Goal: Task Accomplishment & Management: Use online tool/utility

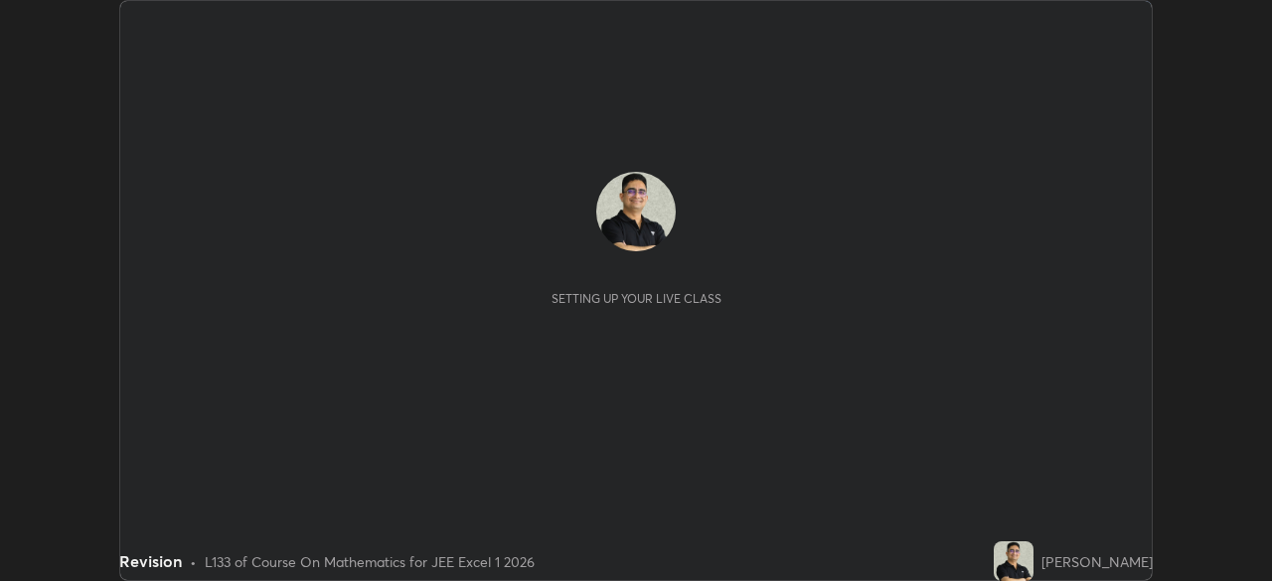
scroll to position [581, 1271]
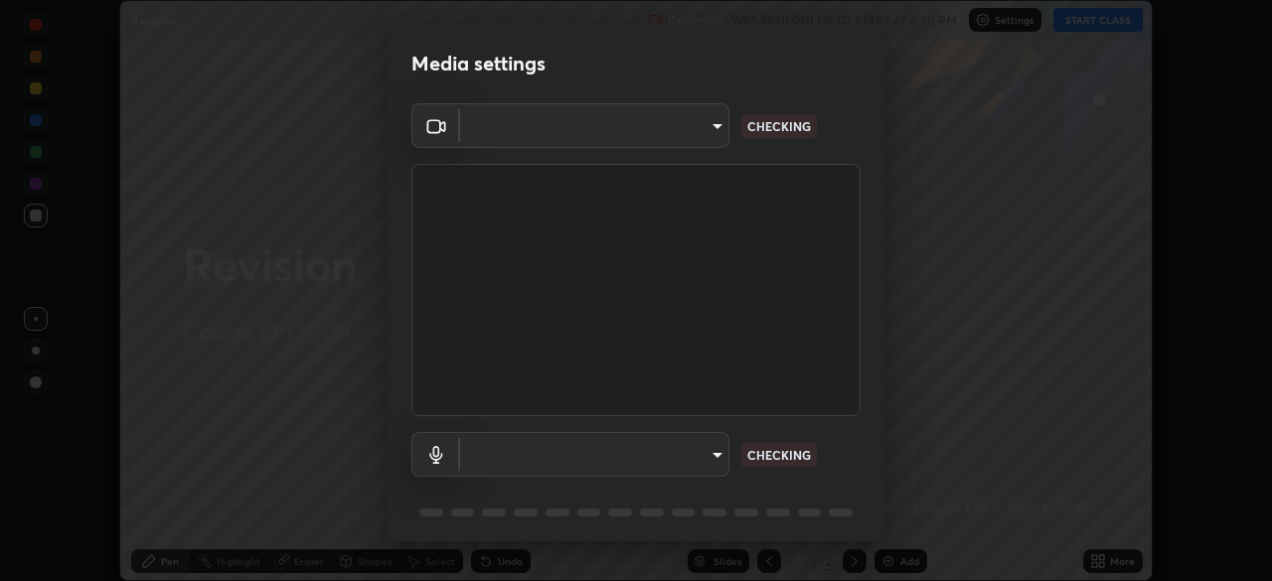
click at [711, 462] on body "Erase all Revision Recording WAS SCHEDULED TO START AT 6:30 PM Settings START C…" at bounding box center [636, 290] width 1272 height 581
type input "1e49b53be58bf3658c32ba4c8e2538d2601885ca91182b01ba969948c87b8f29"
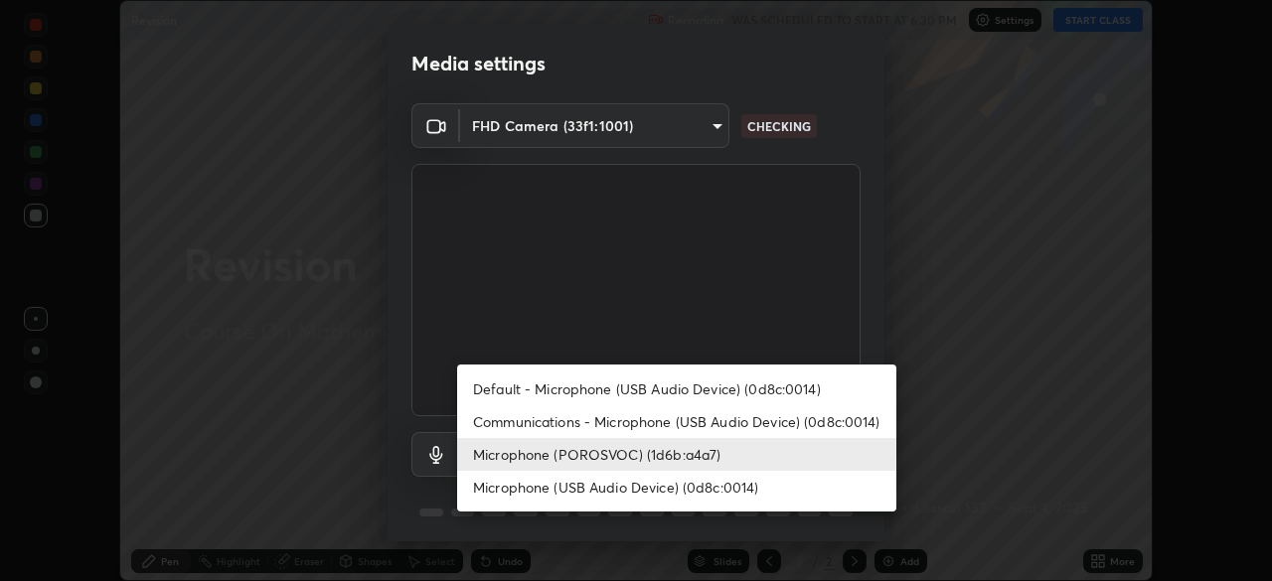
click at [775, 419] on li "Communications - Microphone (USB Audio Device) (0d8c:0014)" at bounding box center [676, 421] width 439 height 33
type input "communications"
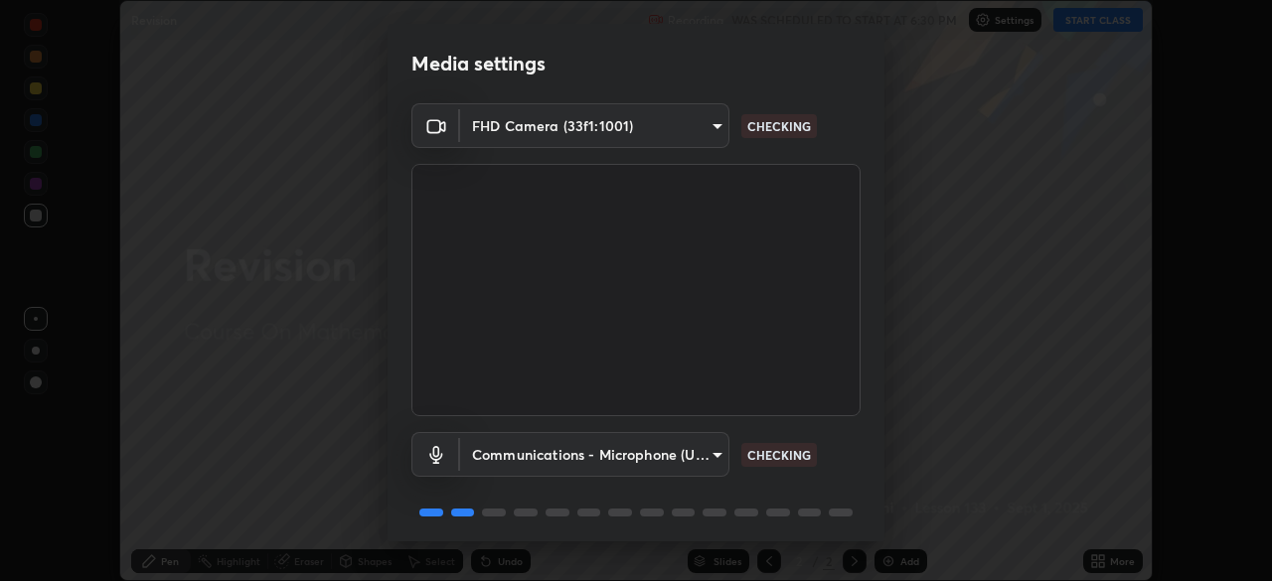
scroll to position [71, 0]
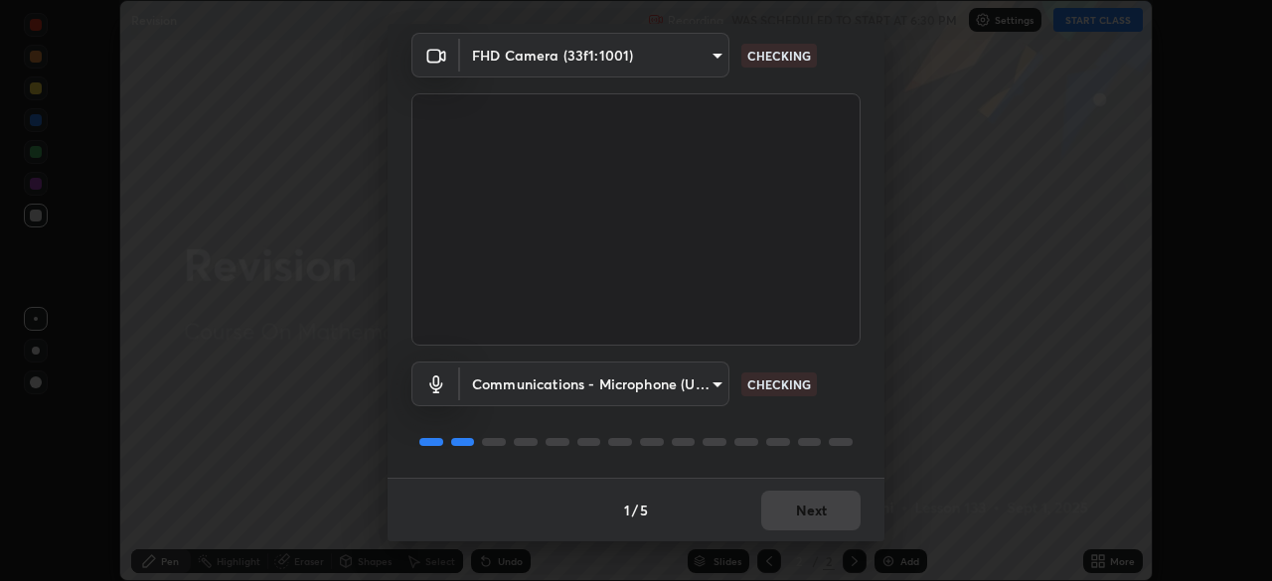
click at [835, 421] on div "Communications - Microphone (USB Audio Device) (0d8c:0014) communications CHECK…" at bounding box center [635, 412] width 449 height 132
click at [829, 416] on div "Communications - Microphone (USB Audio Device) (0d8c:0014) communications CHECK…" at bounding box center [635, 412] width 449 height 132
click at [822, 415] on div "Communications - Microphone (USB Audio Device) (0d8c:0014) communications CHECK…" at bounding box center [635, 412] width 449 height 132
click at [822, 417] on div "Communications - Microphone (USB Audio Device) (0d8c:0014) communications CHECK…" at bounding box center [635, 412] width 449 height 132
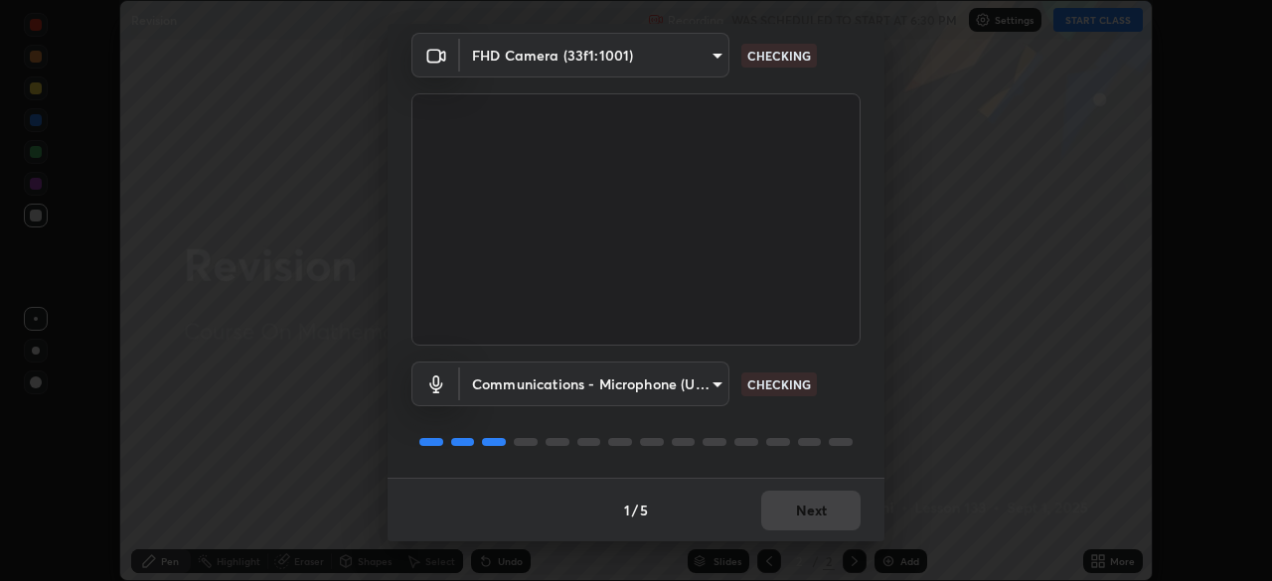
click at [817, 452] on div at bounding box center [635, 442] width 449 height 24
click at [808, 442] on div at bounding box center [810, 442] width 24 height 8
click at [804, 448] on div at bounding box center [635, 442] width 449 height 24
click at [802, 447] on div at bounding box center [635, 442] width 449 height 24
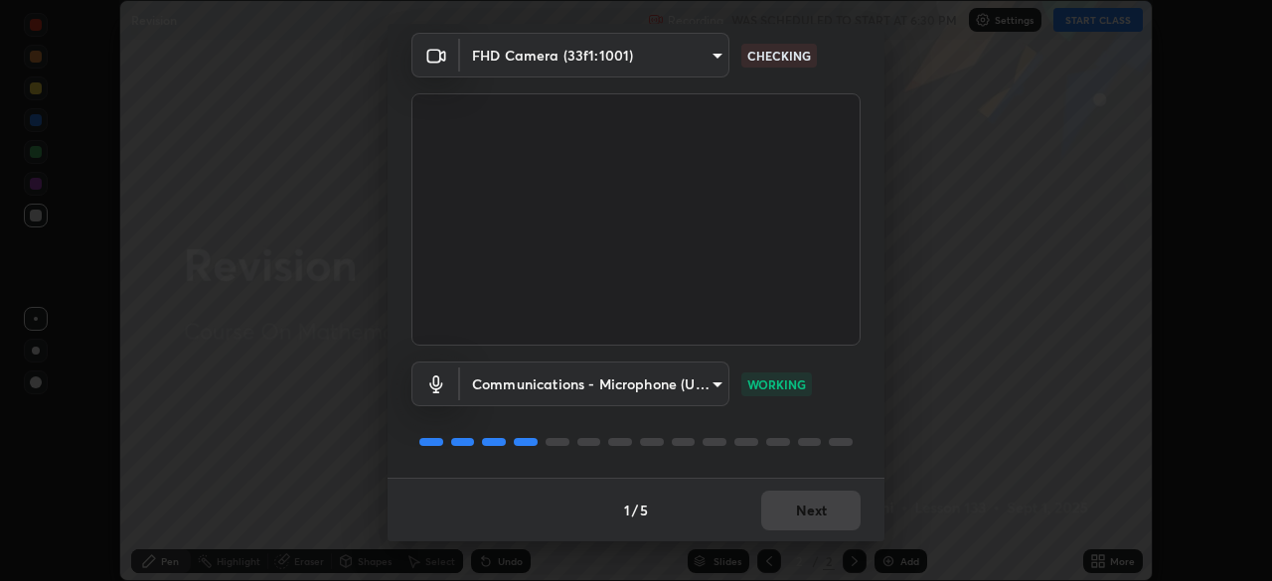
click at [798, 449] on div at bounding box center [635, 442] width 449 height 24
click at [793, 447] on div at bounding box center [635, 442] width 449 height 24
click at [799, 451] on div at bounding box center [635, 442] width 449 height 24
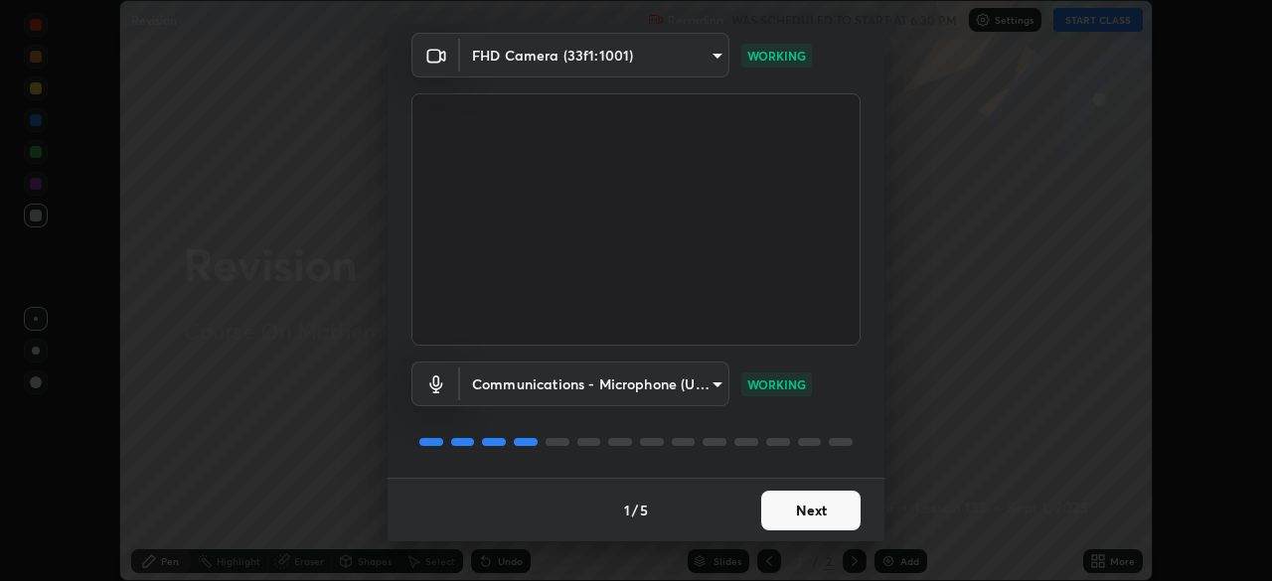
click at [823, 517] on button "Next" at bounding box center [810, 511] width 99 height 40
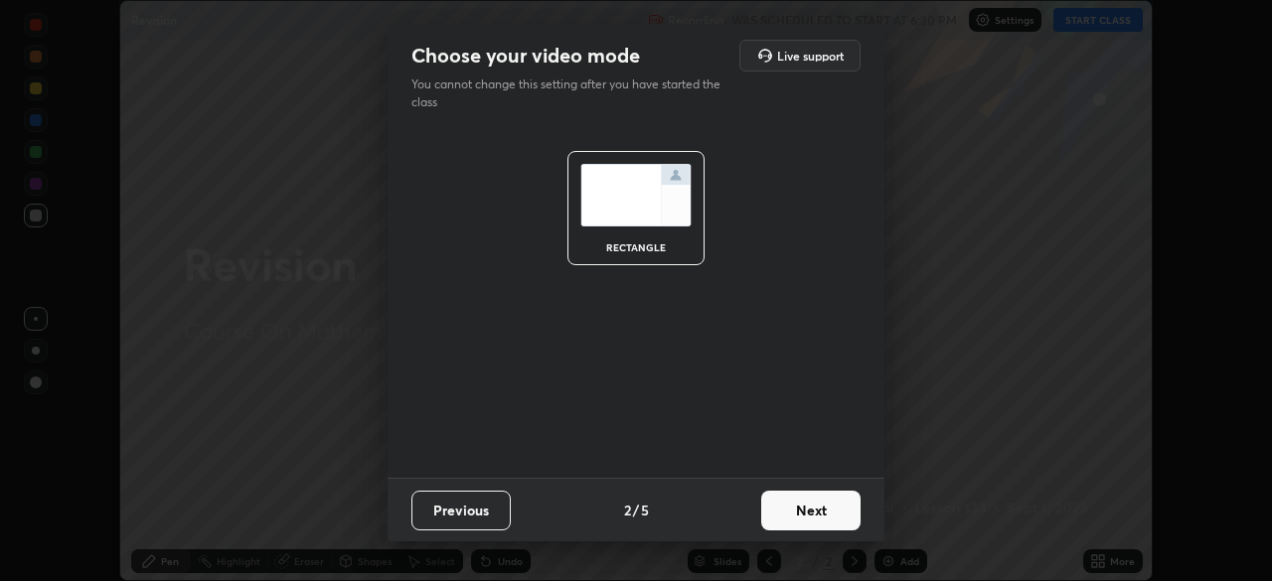
scroll to position [0, 0]
click at [827, 516] on button "Next" at bounding box center [810, 511] width 99 height 40
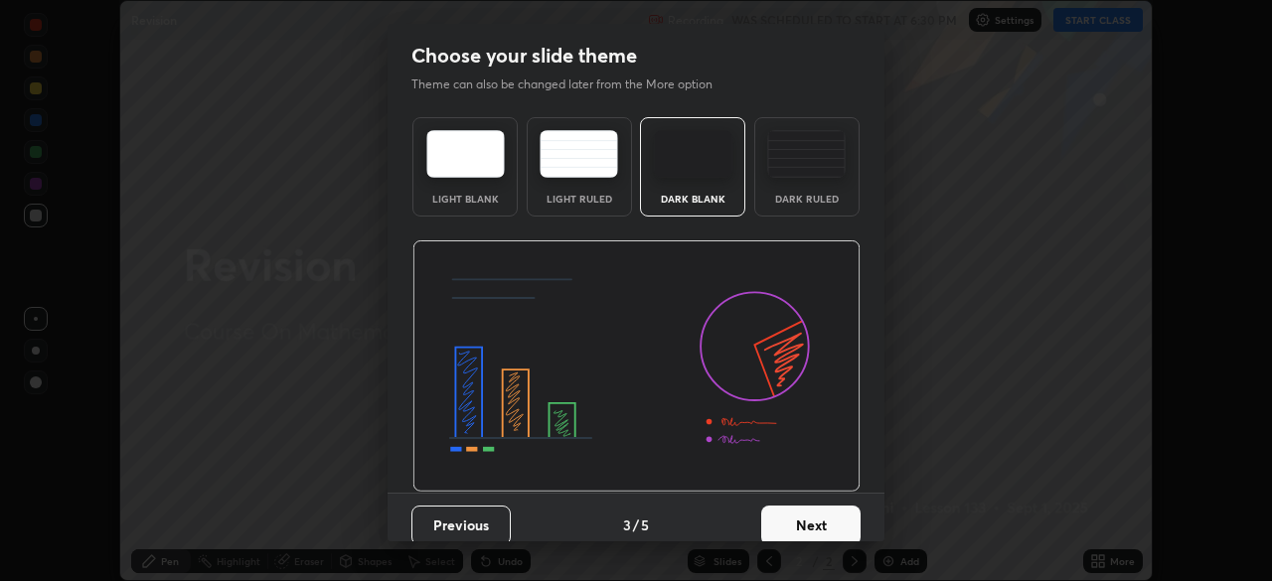
click at [830, 513] on button "Next" at bounding box center [810, 526] width 99 height 40
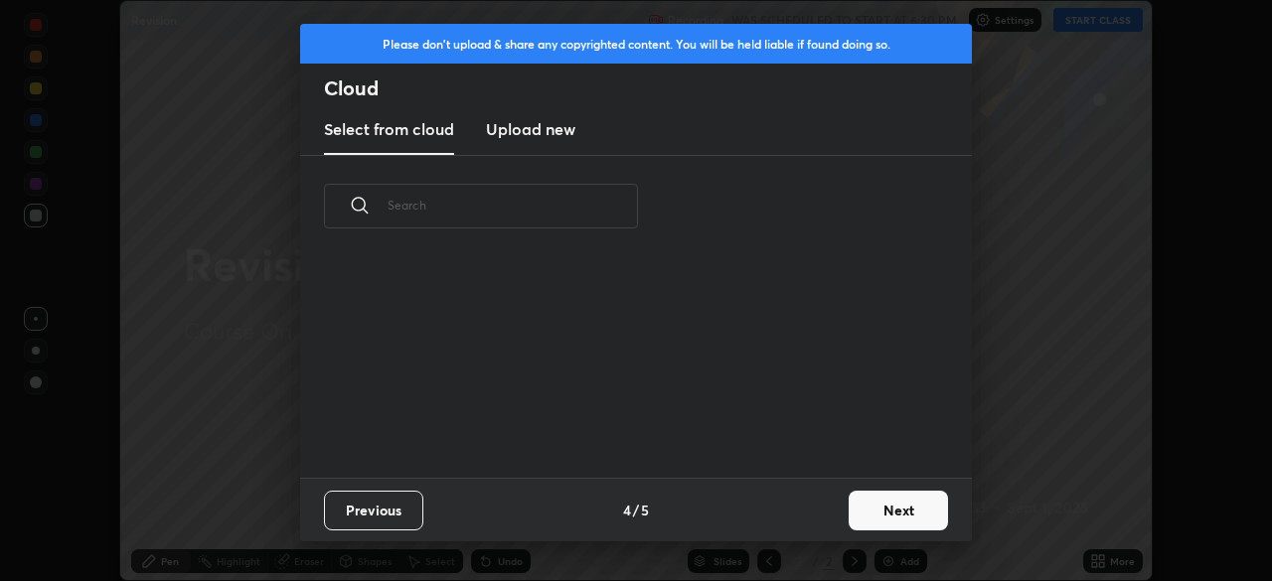
click at [885, 511] on button "Next" at bounding box center [898, 511] width 99 height 40
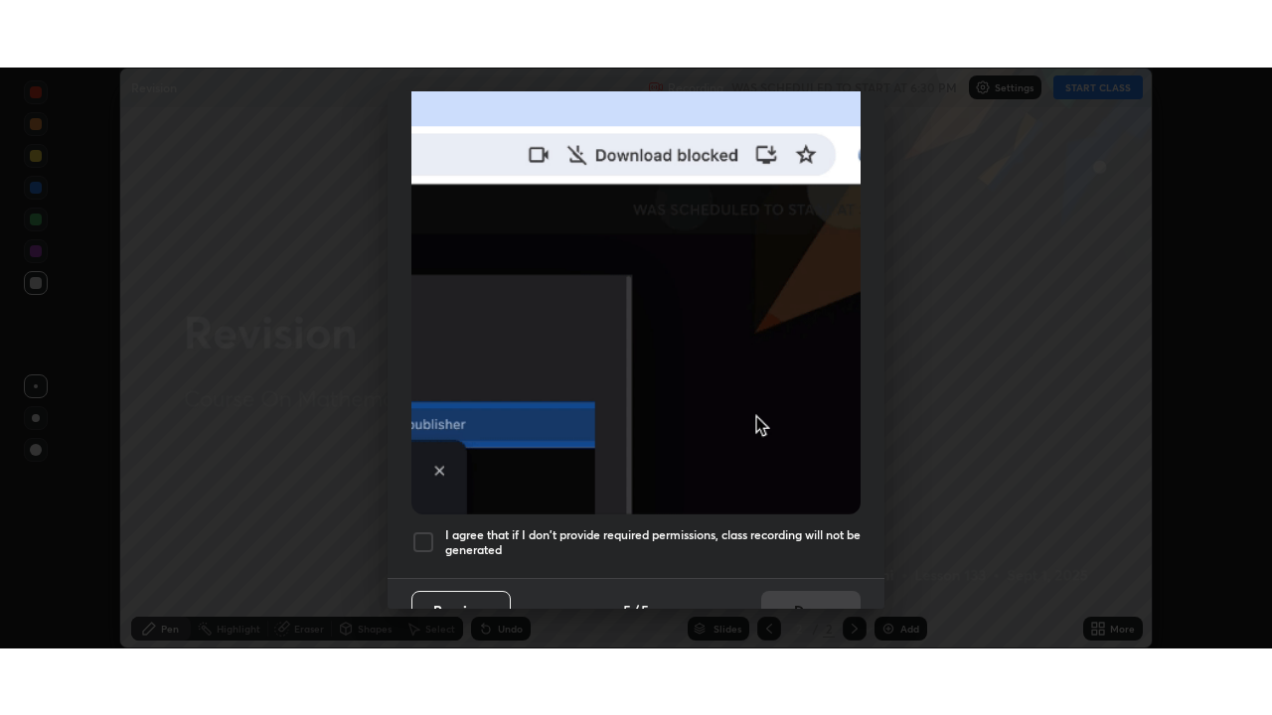
scroll to position [476, 0]
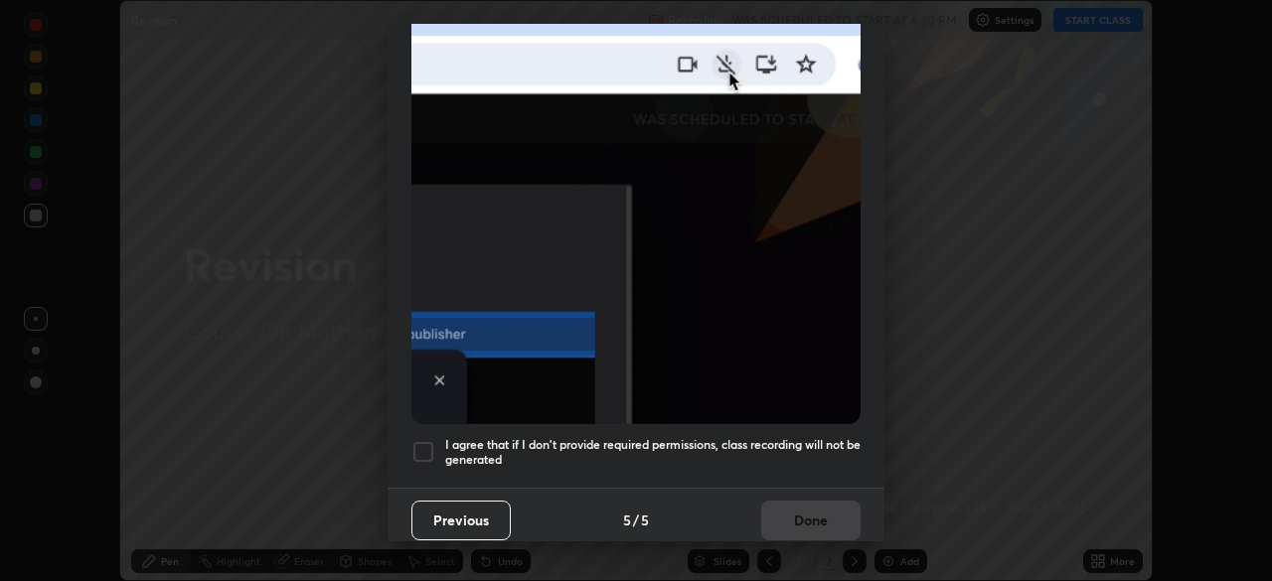
click at [421, 445] on div at bounding box center [423, 452] width 24 height 24
click at [785, 502] on button "Done" at bounding box center [810, 521] width 99 height 40
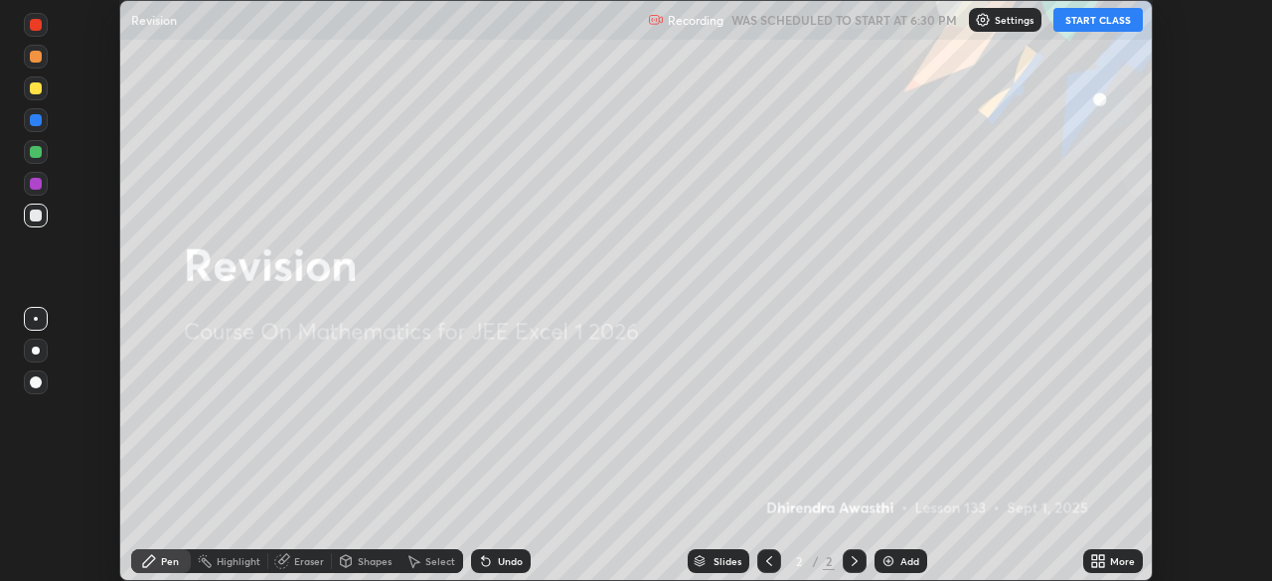
click at [1083, 21] on button "START CLASS" at bounding box center [1097, 20] width 89 height 24
click at [1101, 557] on icon at bounding box center [1101, 557] width 5 height 5
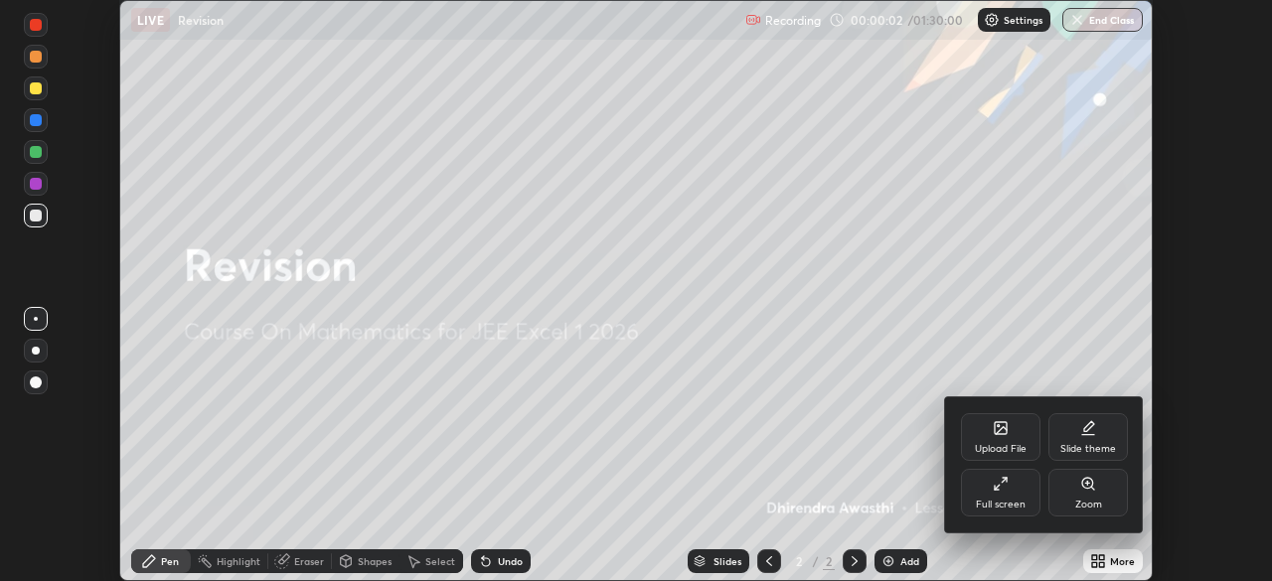
click at [1020, 490] on div "Full screen" at bounding box center [1000, 493] width 79 height 48
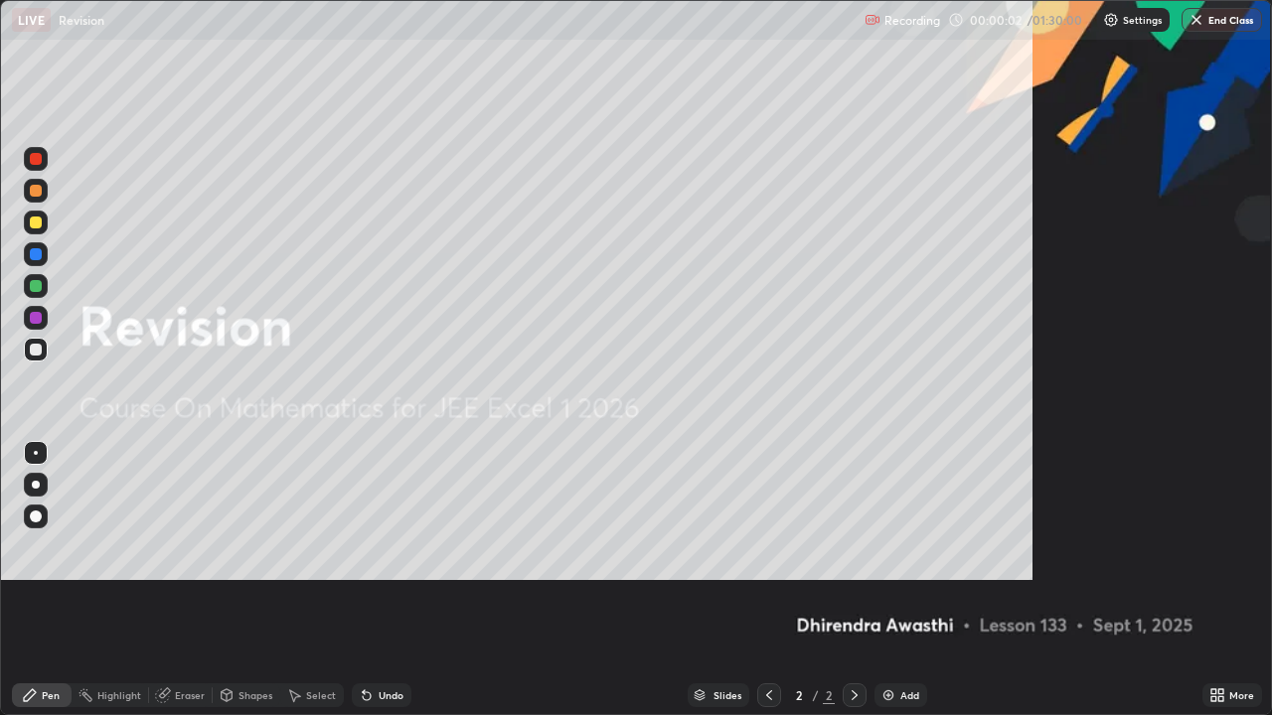
scroll to position [715, 1272]
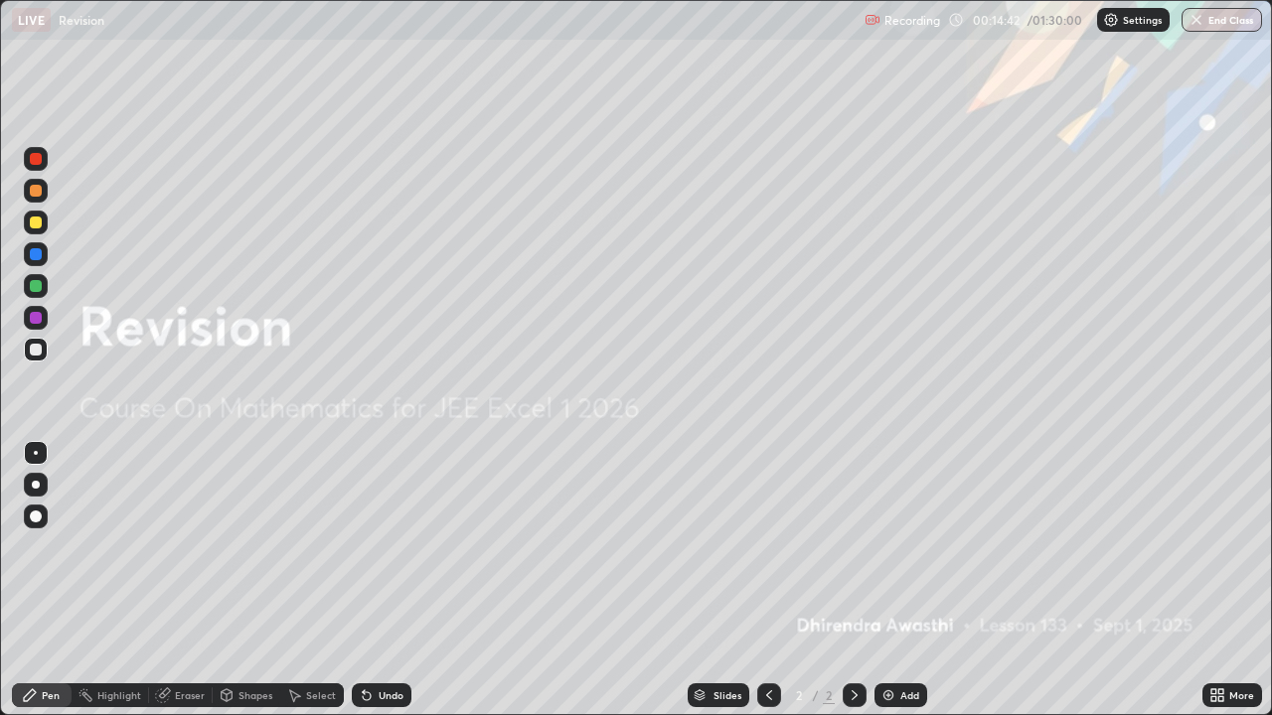
click at [894, 580] on div "Add" at bounding box center [900, 696] width 53 height 24
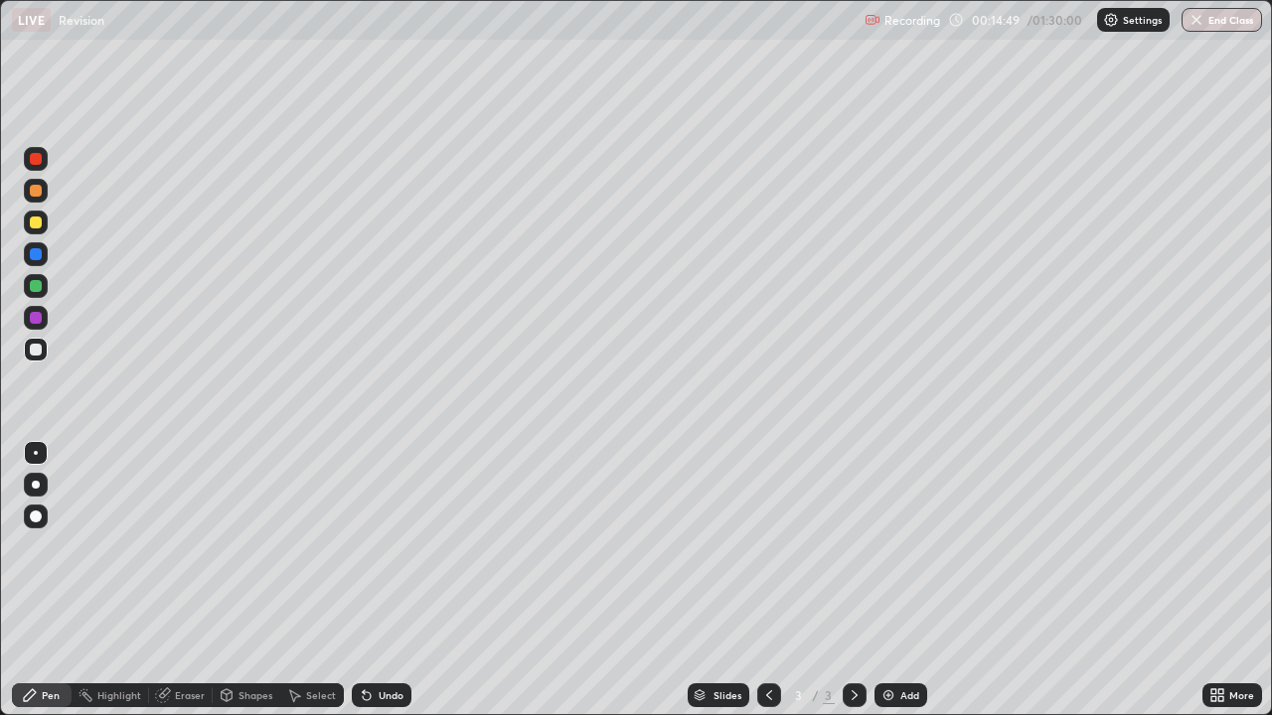
click at [766, 580] on icon at bounding box center [769, 696] width 16 height 16
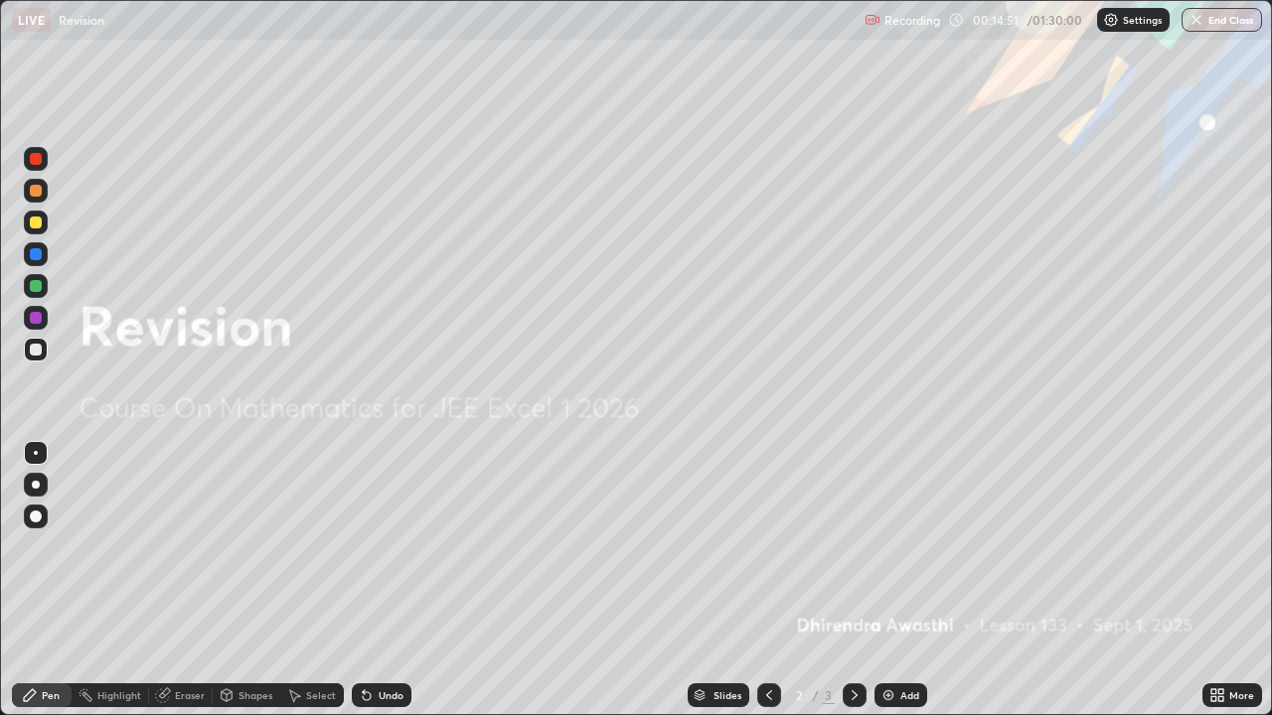
click at [852, 580] on icon at bounding box center [855, 696] width 6 height 10
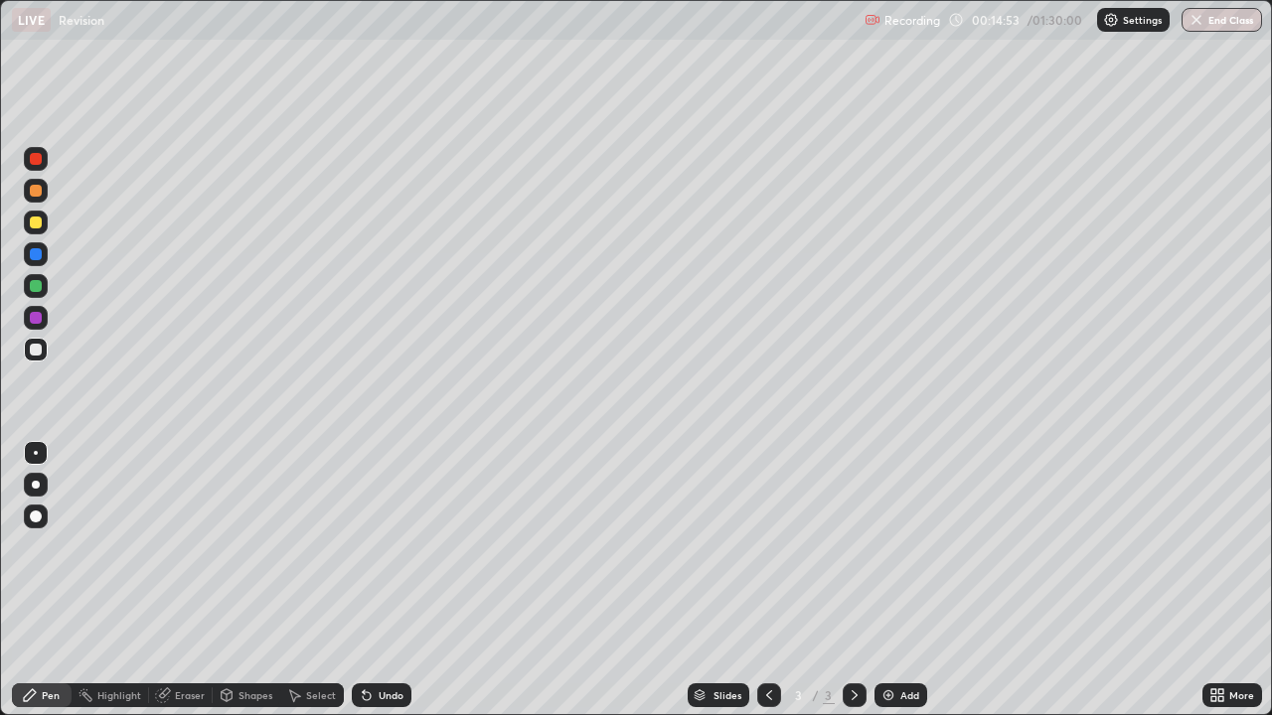
click at [767, 580] on icon at bounding box center [769, 696] width 16 height 16
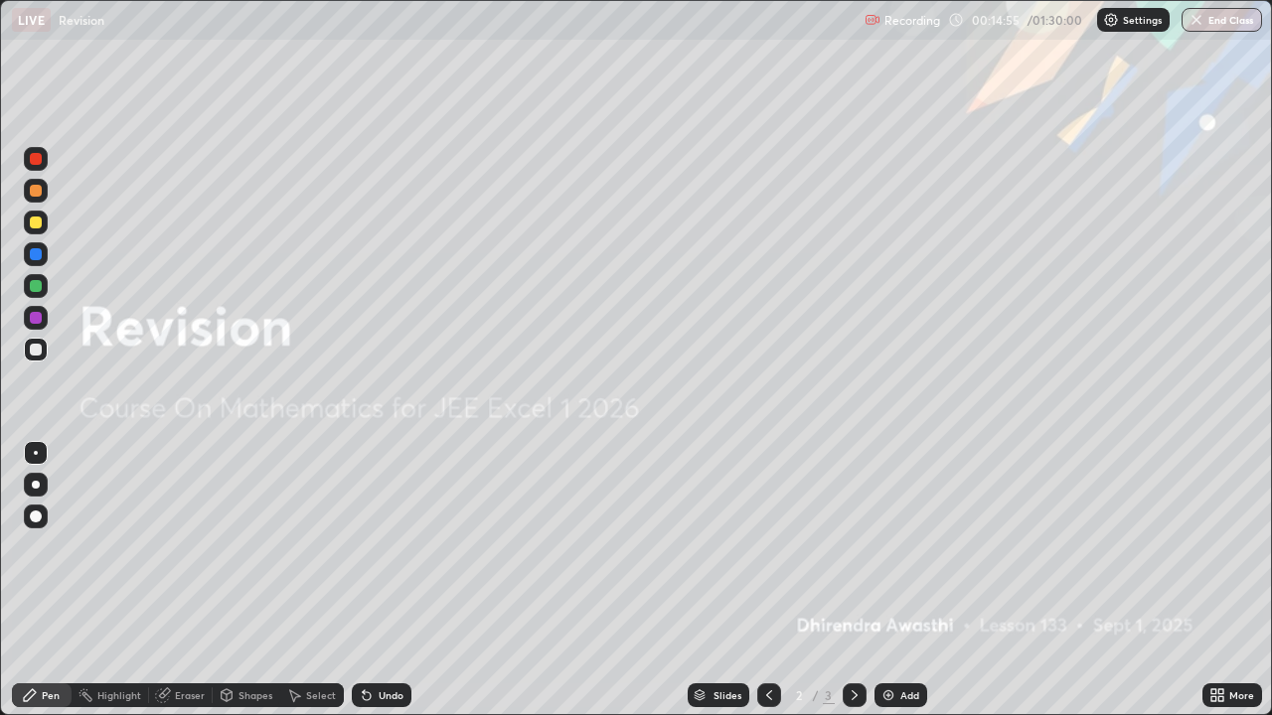
click at [852, 580] on icon at bounding box center [855, 696] width 16 height 16
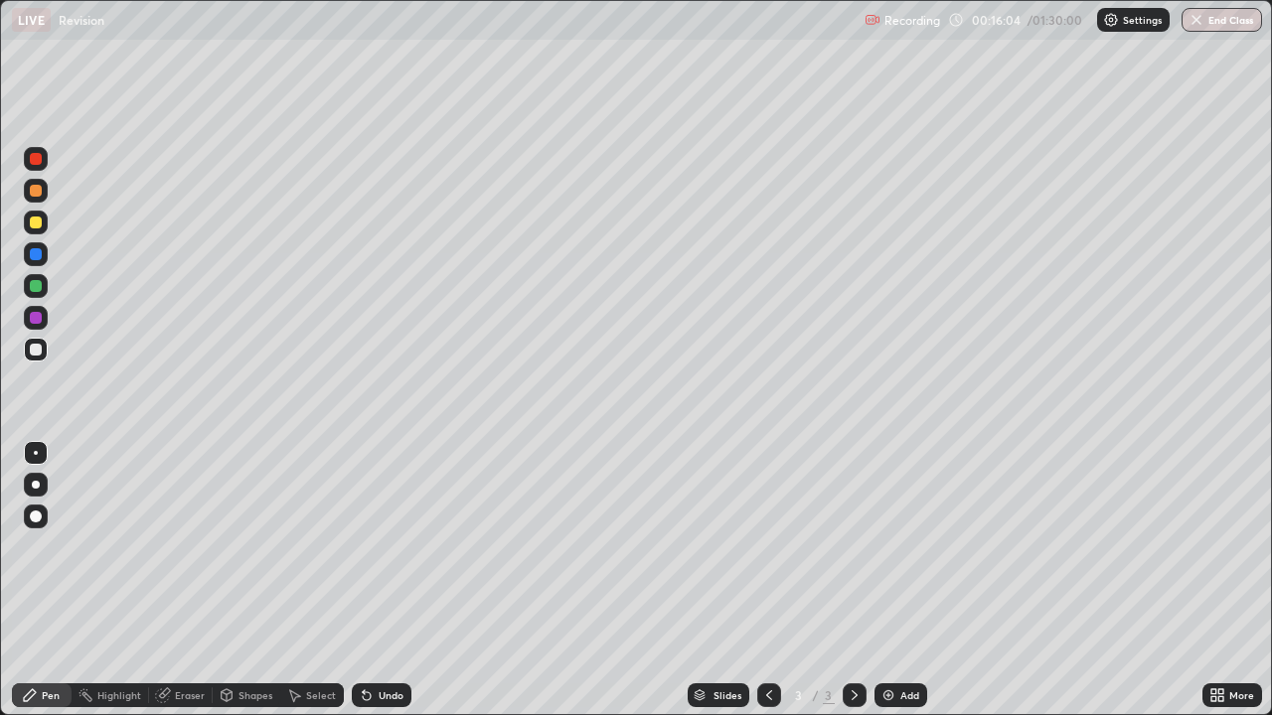
click at [386, 580] on div "Undo" at bounding box center [391, 696] width 25 height 10
click at [388, 580] on div "Undo" at bounding box center [382, 696] width 60 height 24
click at [391, 580] on div "Undo" at bounding box center [391, 696] width 25 height 10
click at [390, 580] on div "Undo" at bounding box center [391, 696] width 25 height 10
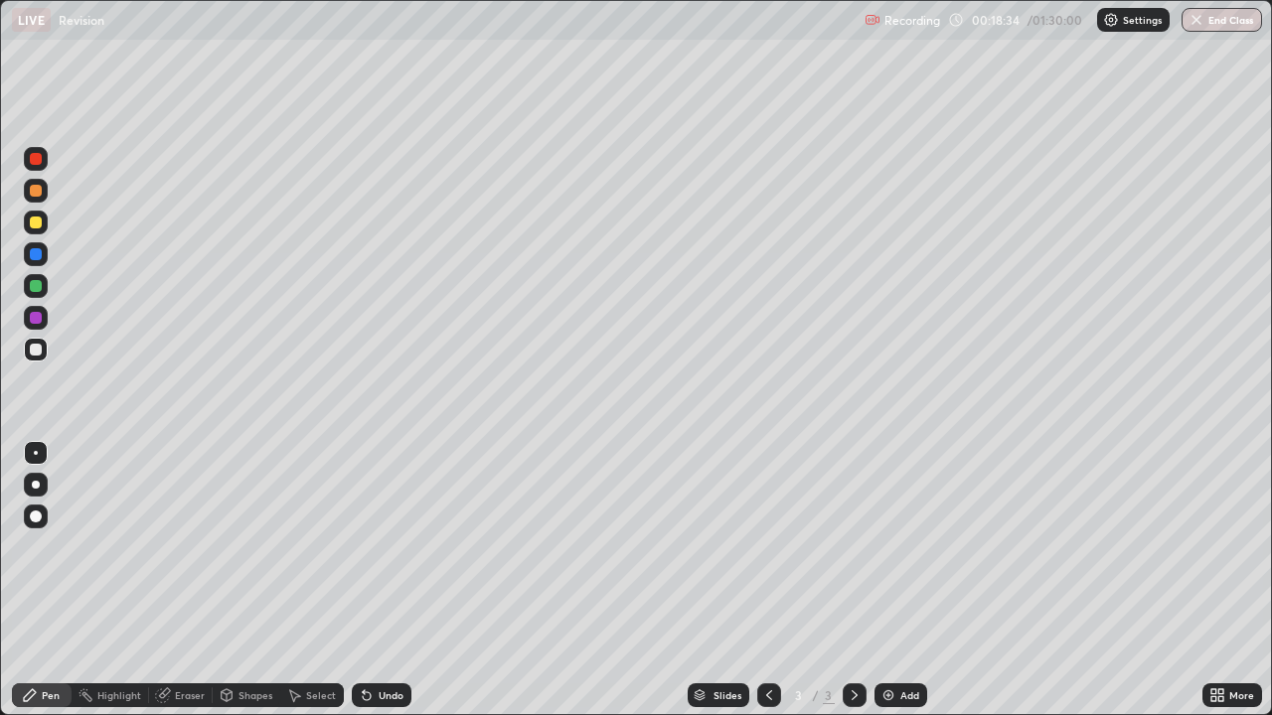
click at [388, 580] on div "Undo" at bounding box center [391, 696] width 25 height 10
click at [383, 580] on div "Undo" at bounding box center [391, 696] width 25 height 10
click at [385, 580] on div "Undo" at bounding box center [391, 696] width 25 height 10
click at [181, 580] on div "Eraser" at bounding box center [190, 696] width 30 height 10
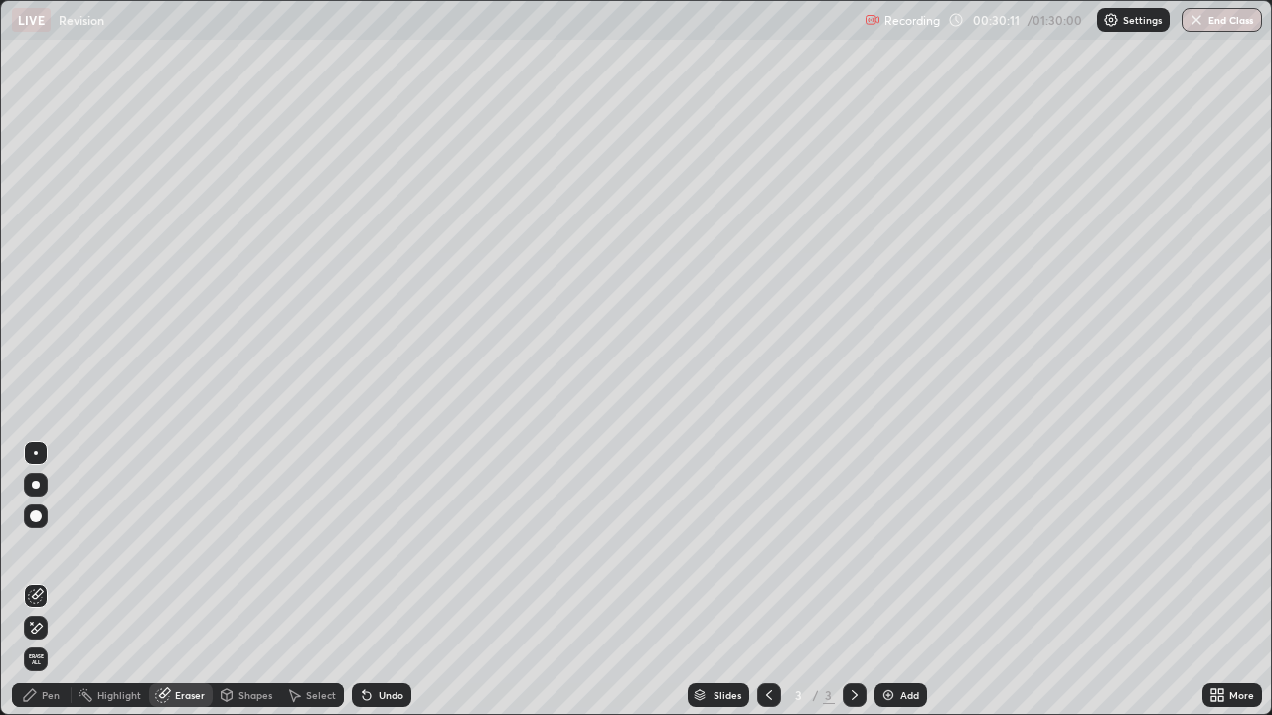
click at [45, 580] on div "Pen" at bounding box center [51, 696] width 18 height 10
